Goal: Transaction & Acquisition: Book appointment/travel/reservation

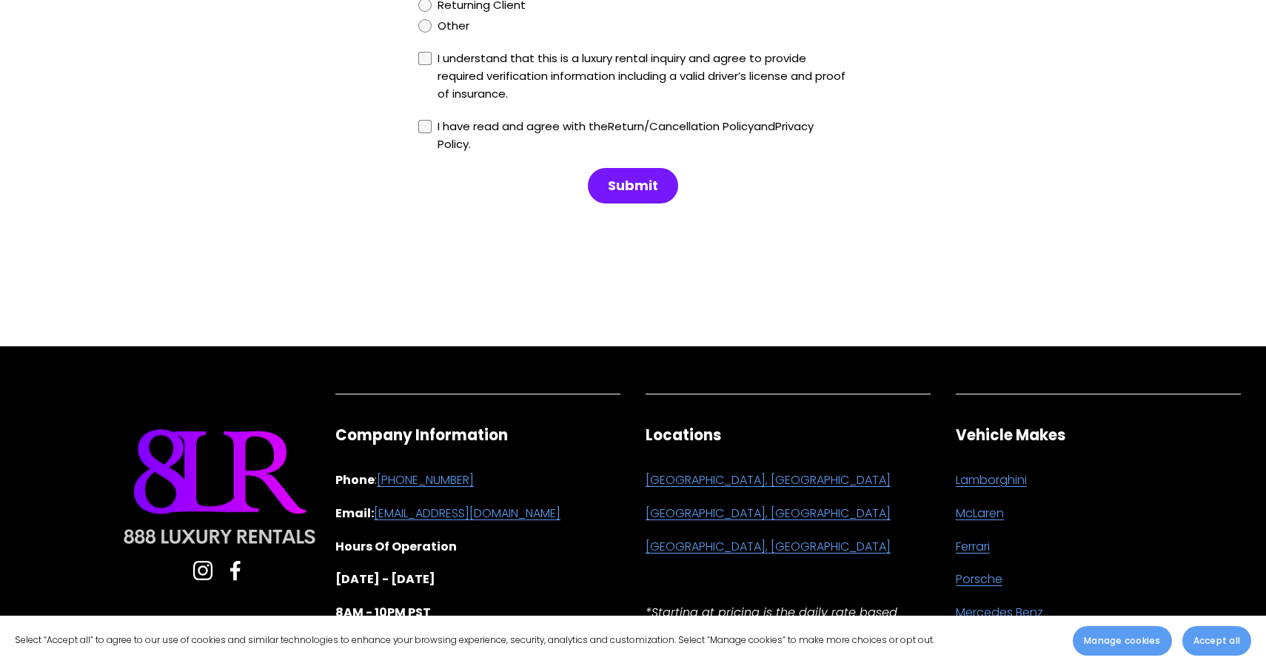
scroll to position [9620, 0]
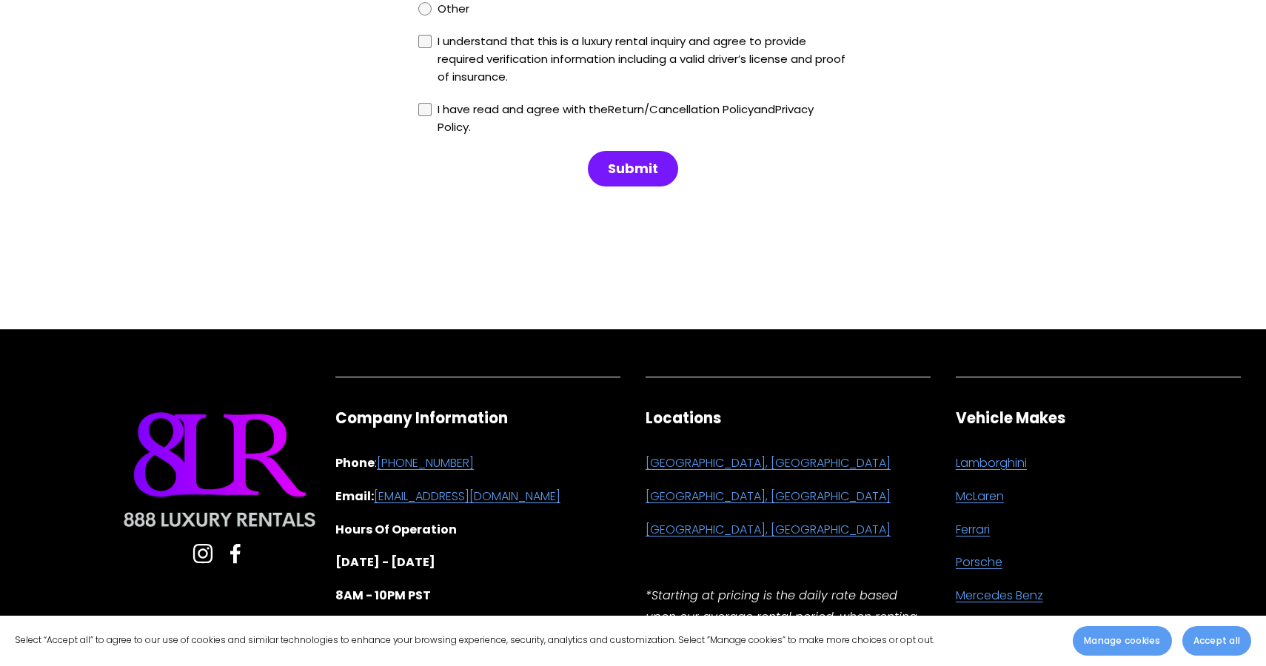
click at [661, 453] on link "[GEOGRAPHIC_DATA], [GEOGRAPHIC_DATA]" at bounding box center [768, 463] width 245 height 21
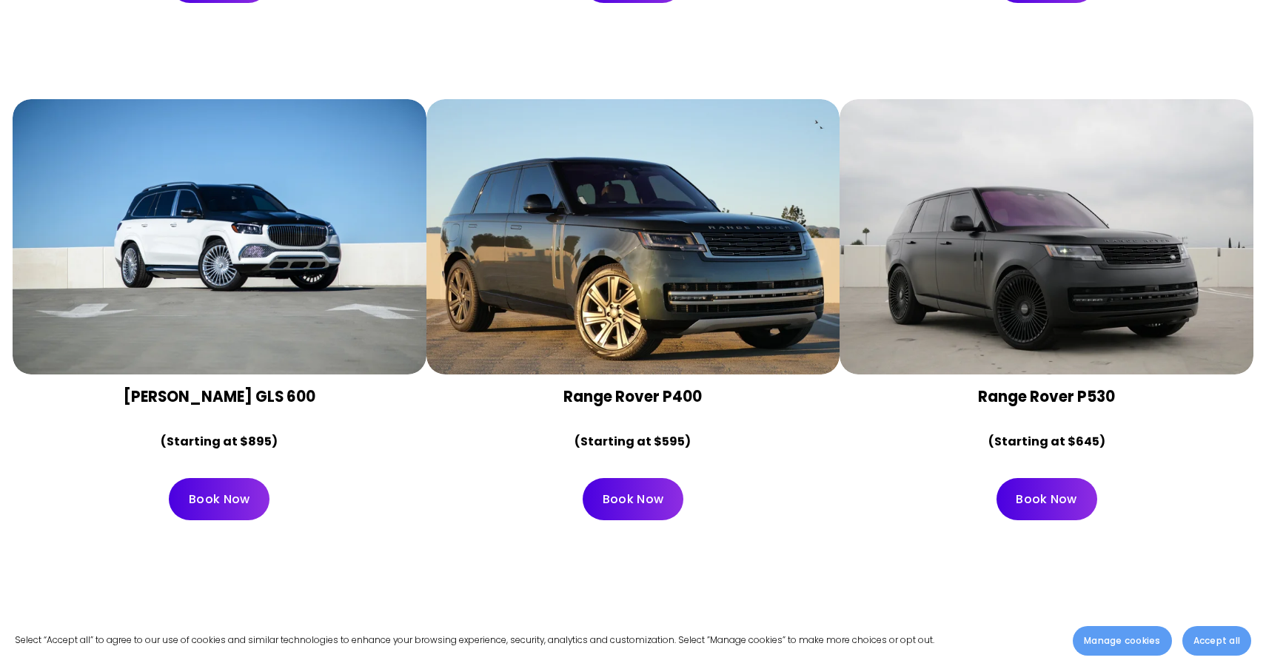
scroll to position [4920, 0]
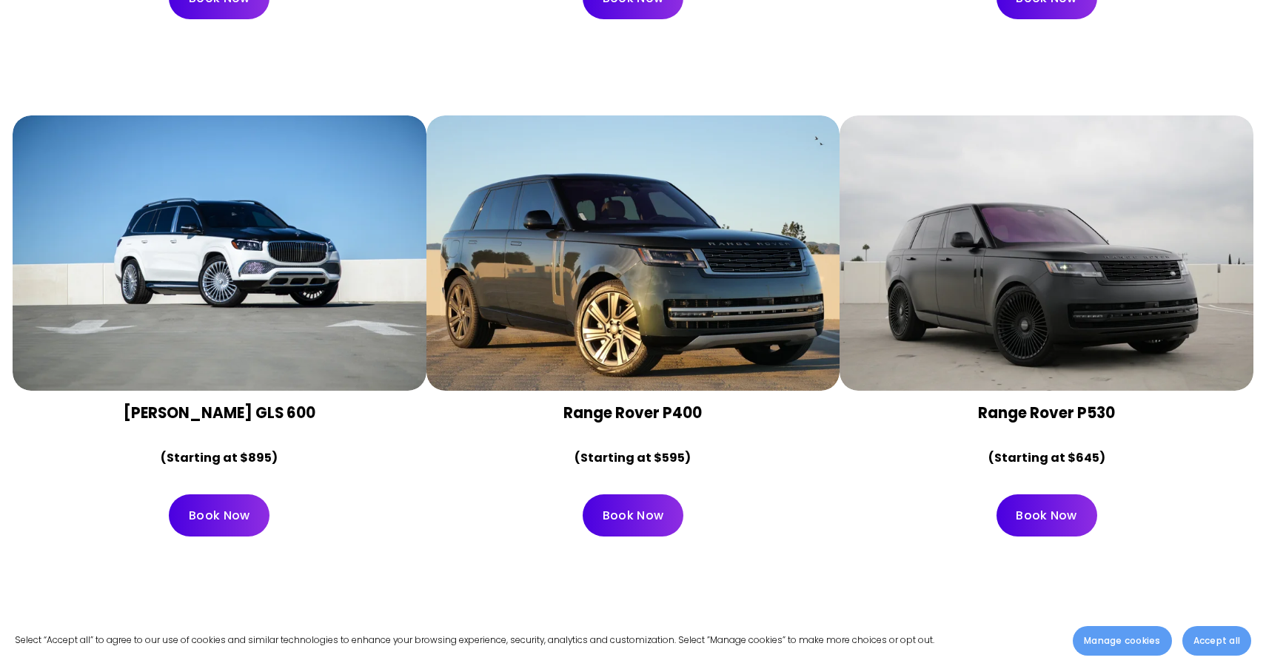
click at [1045, 307] on div at bounding box center [1047, 252] width 414 height 275
click at [1039, 315] on div at bounding box center [1047, 252] width 414 height 275
click at [1039, 449] on strong "(Starting at $645)" at bounding box center [1046, 457] width 117 height 17
click at [1034, 495] on link "Book Now" at bounding box center [1046, 516] width 101 height 42
click at [886, 158] on div at bounding box center [1047, 252] width 414 height 275
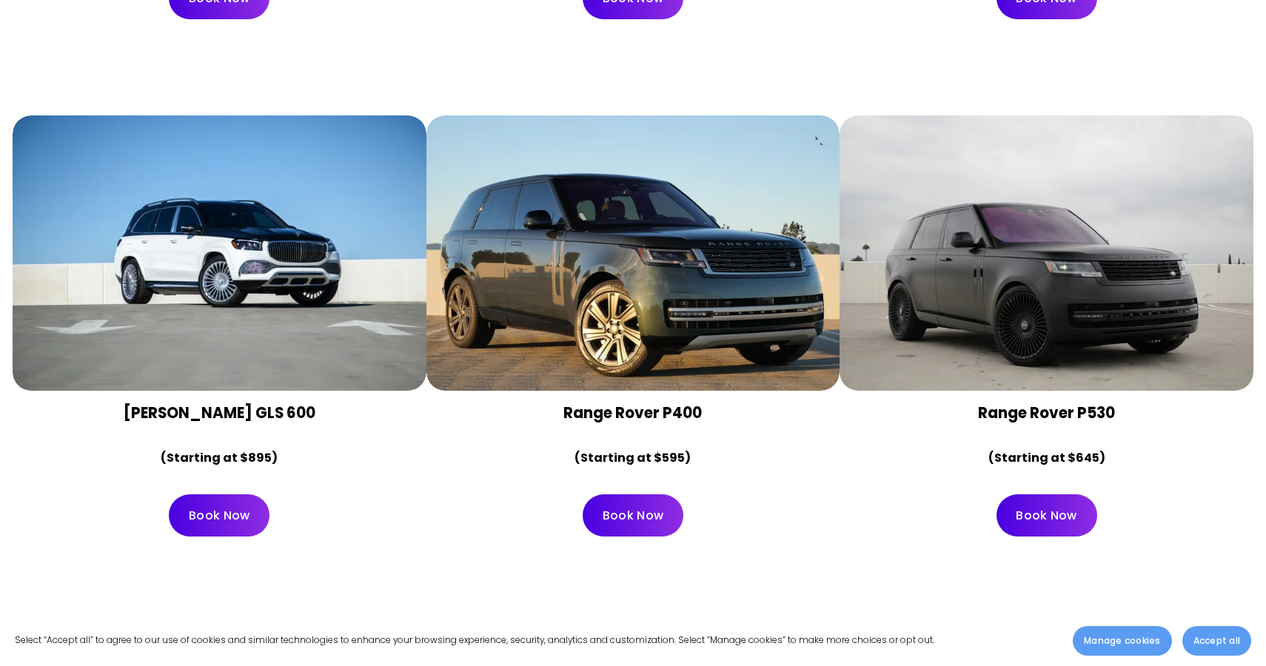
click at [901, 115] on div at bounding box center [1047, 252] width 414 height 275
click at [1204, 643] on span "Accept all" at bounding box center [1216, 640] width 47 height 13
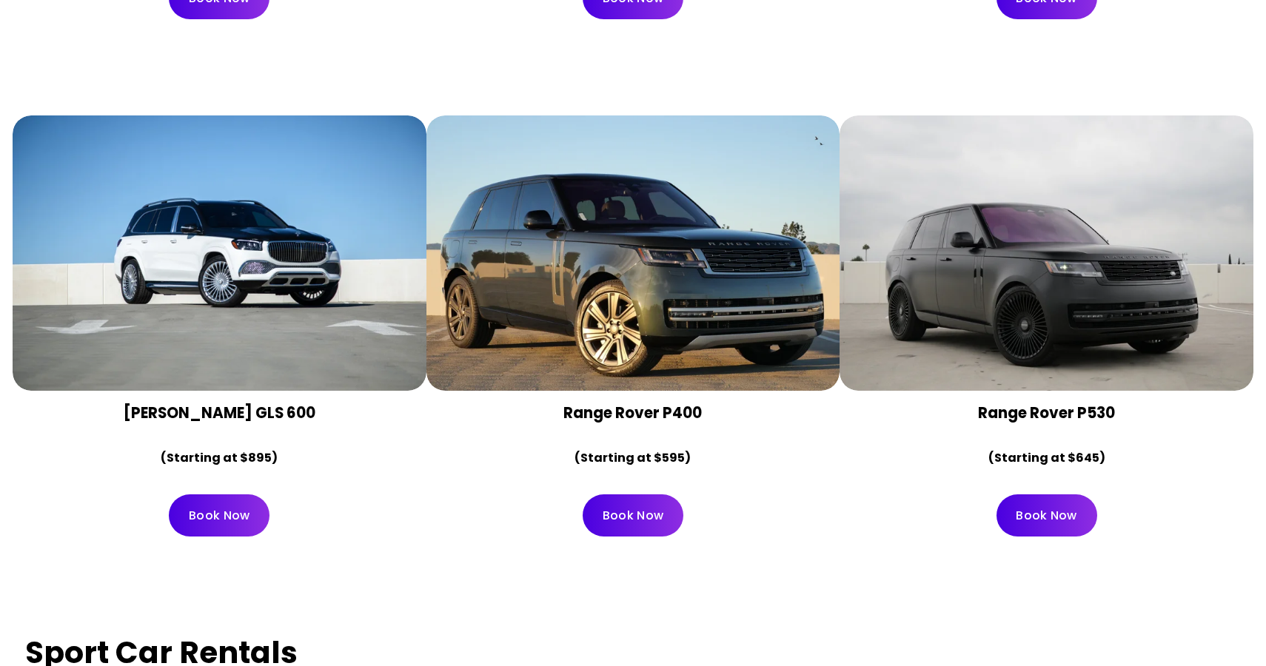
click at [1055, 227] on div at bounding box center [1047, 252] width 414 height 275
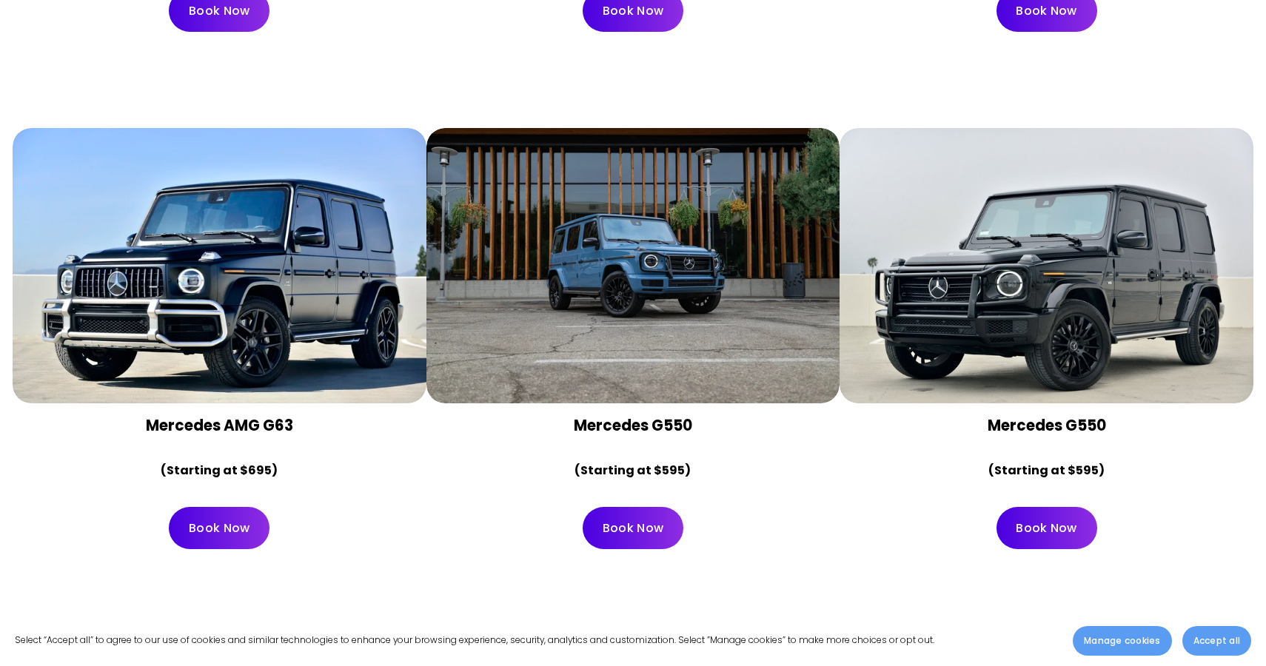
scroll to position [4345, 0]
